Goal: Task Accomplishment & Management: Complete application form

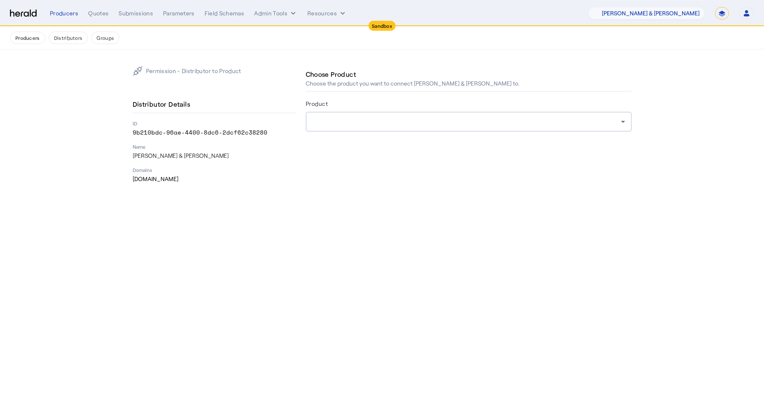
select select "pfm_fci4_crum_&_forster"
select select "*******"
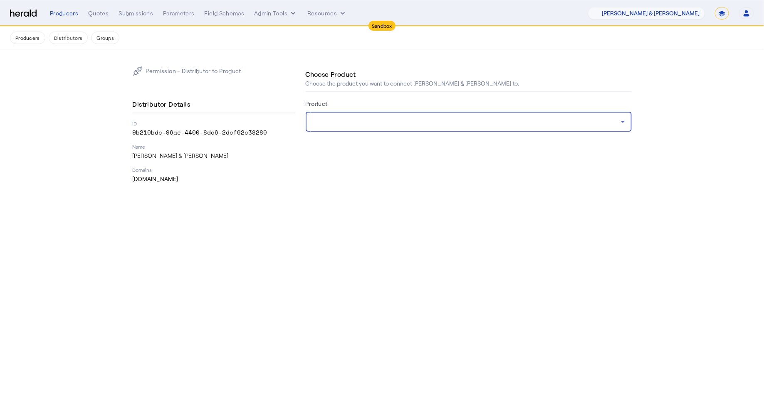
click at [424, 120] on div at bounding box center [466, 122] width 308 height 10
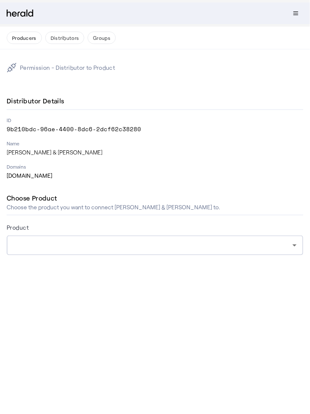
click at [284, 264] on form "Product" at bounding box center [155, 250] width 297 height 57
click at [271, 239] on div at bounding box center [155, 246] width 284 height 20
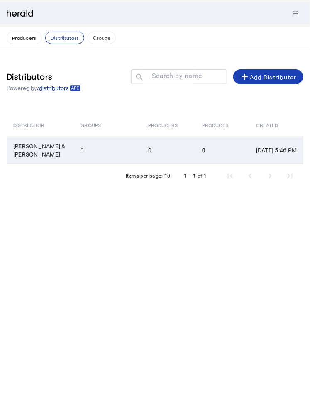
click at [176, 153] on td "0" at bounding box center [169, 150] width 54 height 27
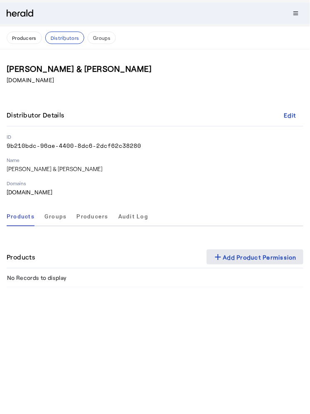
click at [243, 263] on span at bounding box center [255, 257] width 97 height 20
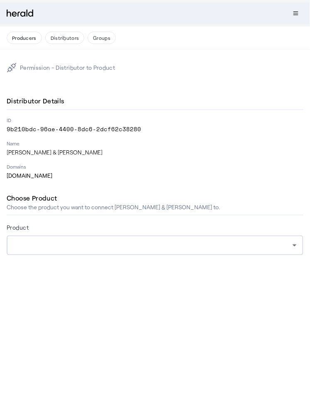
click at [237, 251] on div at bounding box center [155, 246] width 284 height 20
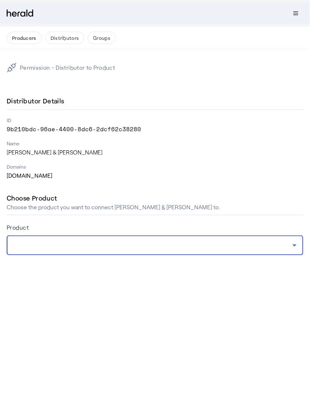
click at [296, 249] on icon at bounding box center [295, 246] width 10 height 10
